Goal: Information Seeking & Learning: Learn about a topic

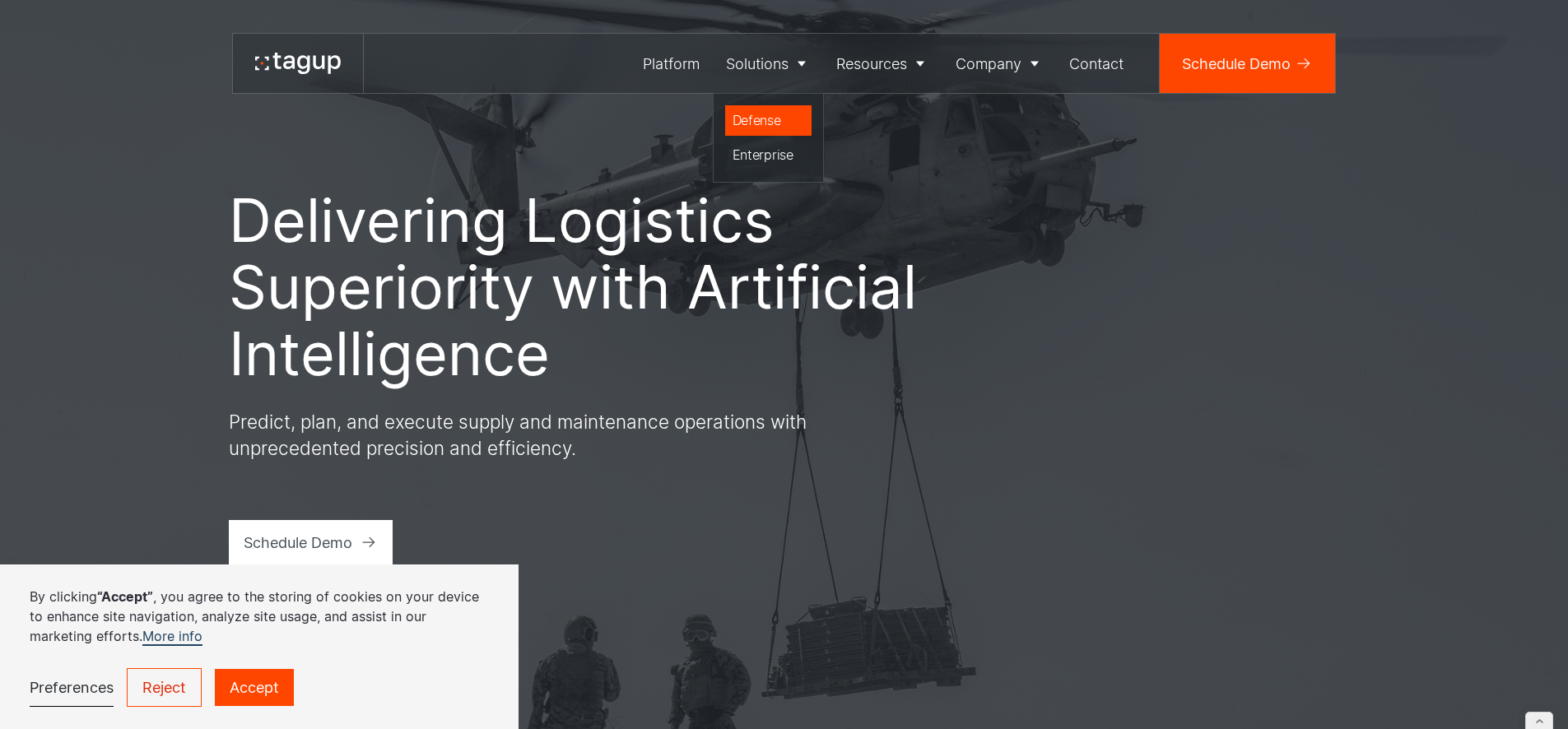
click at [778, 115] on div "Defense" at bounding box center [769, 120] width 72 height 19
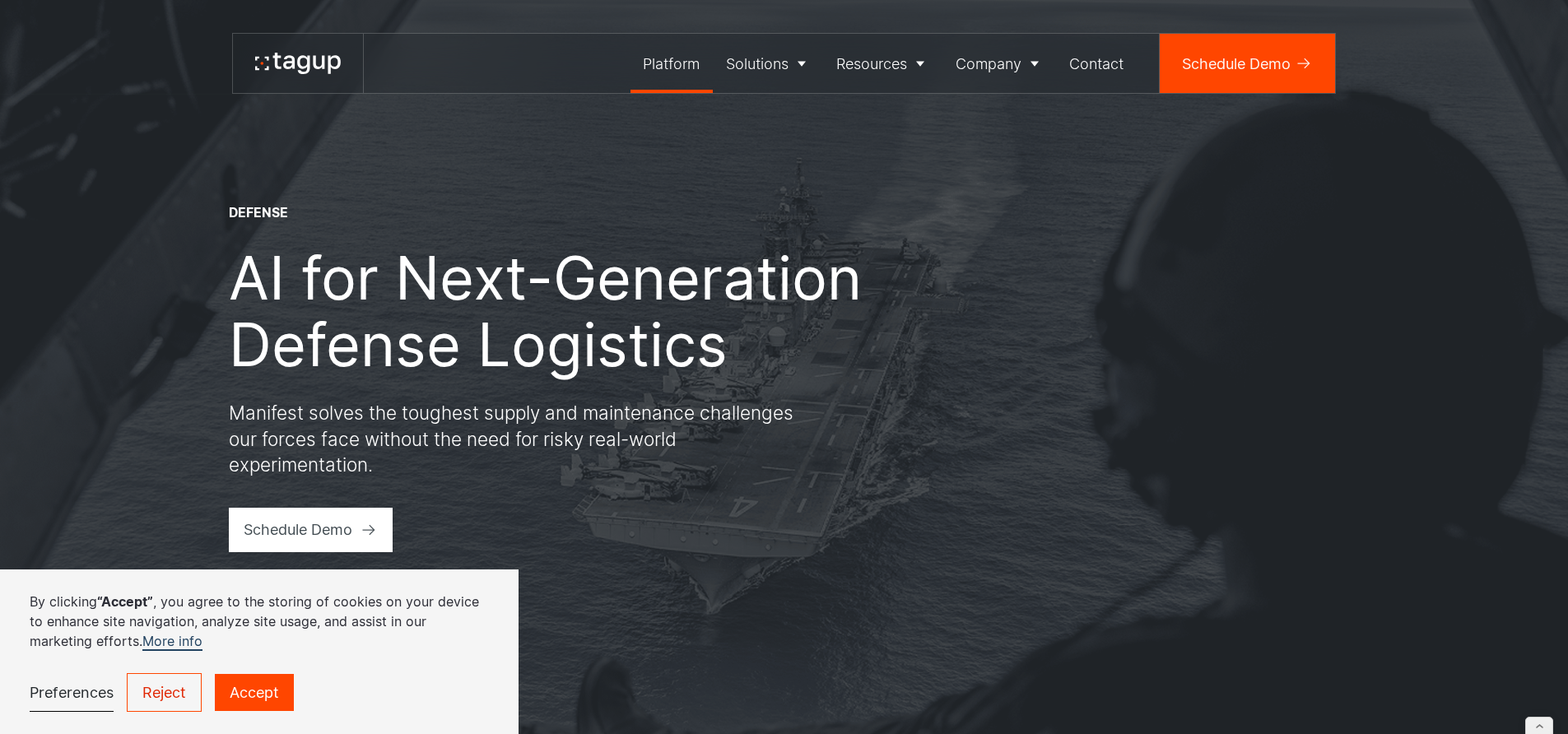
click at [642, 55] on div "Platform" at bounding box center [670, 63] width 56 height 22
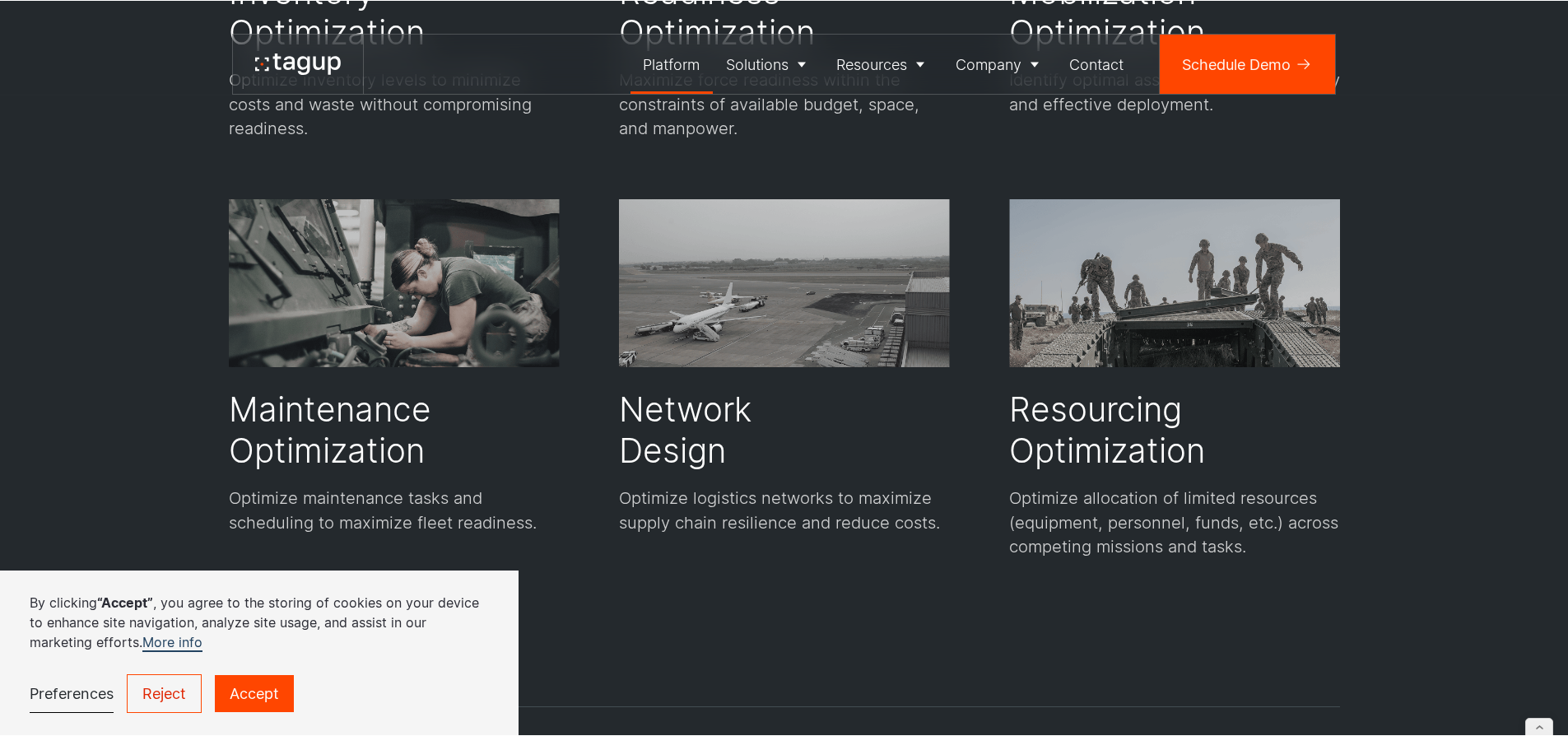
scroll to position [3255, 0]
